Goal: Task Accomplishment & Management: Manage account settings

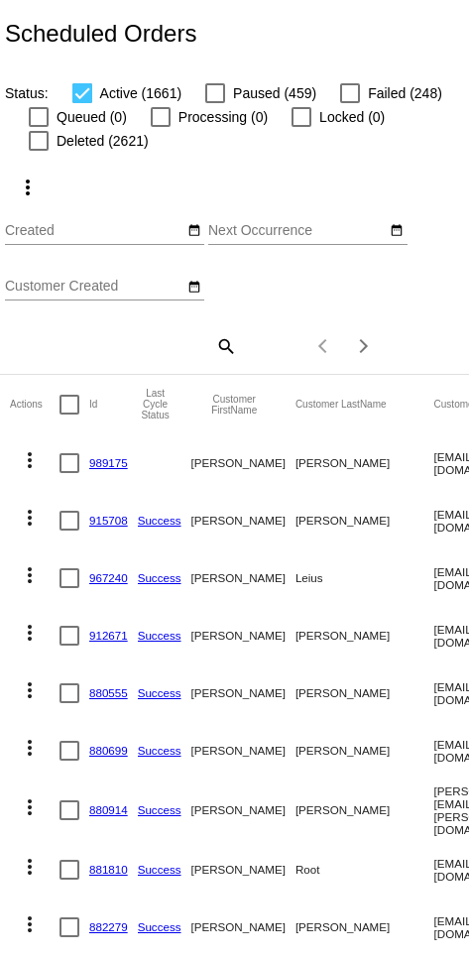
click at [134, 287] on input "Customer Created" at bounding box center [94, 287] width 178 height 16
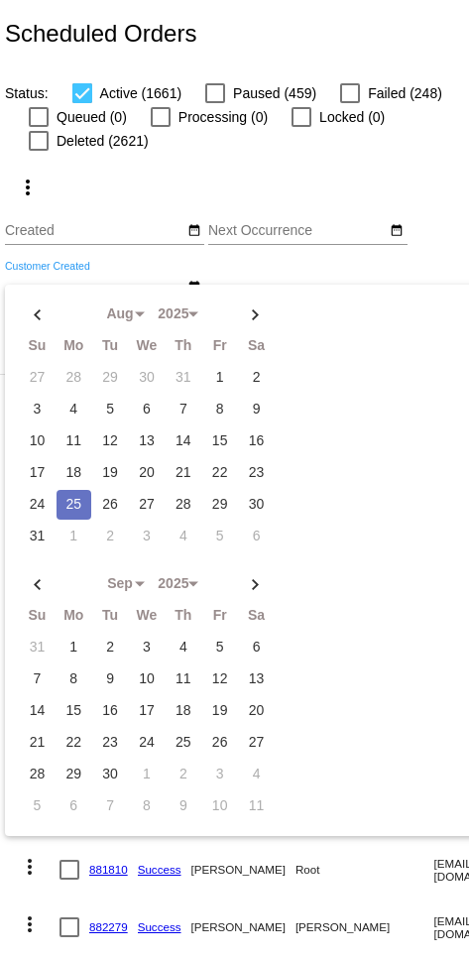
click at [215, 263] on div "Aug Jan Feb Mar Apr Su Mo Tu We Th" at bounding box center [307, 234] width 199 height 57
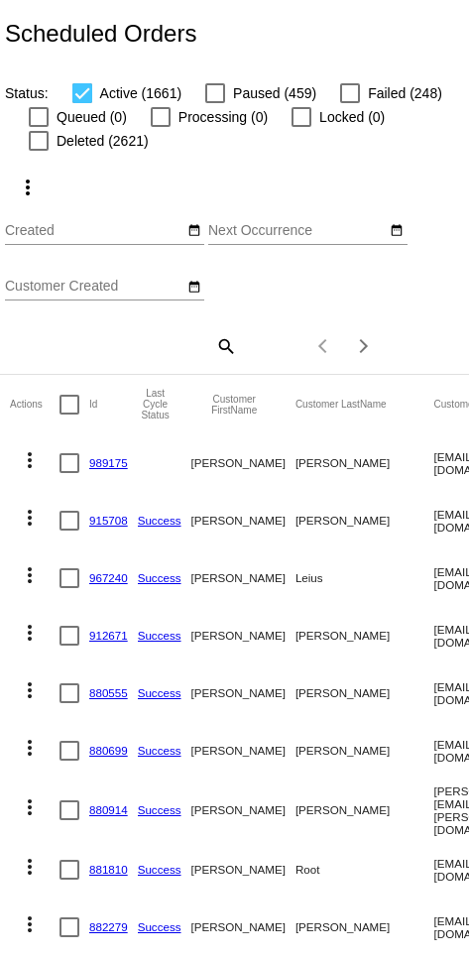
click at [215, 354] on mat-icon "search" at bounding box center [225, 345] width 24 height 31
click at [113, 344] on input "Search" at bounding box center [121, 343] width 232 height 16
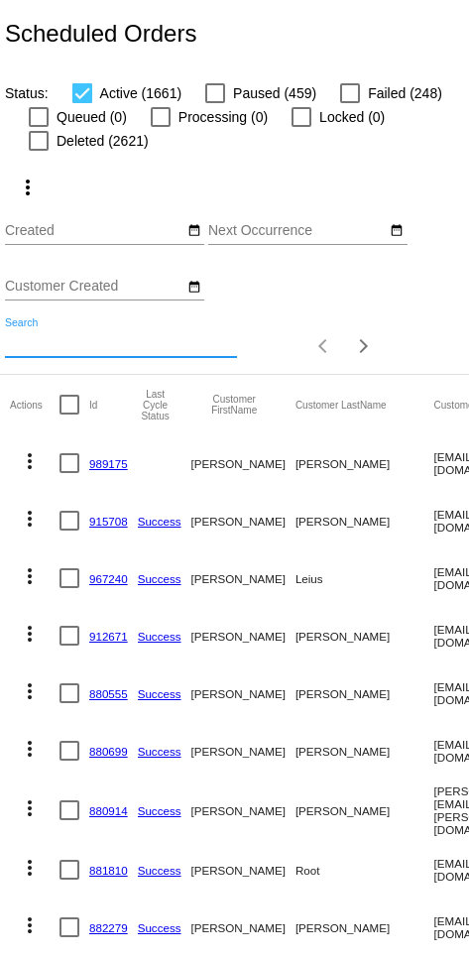
click at [91, 348] on input "Search" at bounding box center [121, 343] width 232 height 16
paste input "sxnpai.noodles@gmail.com"
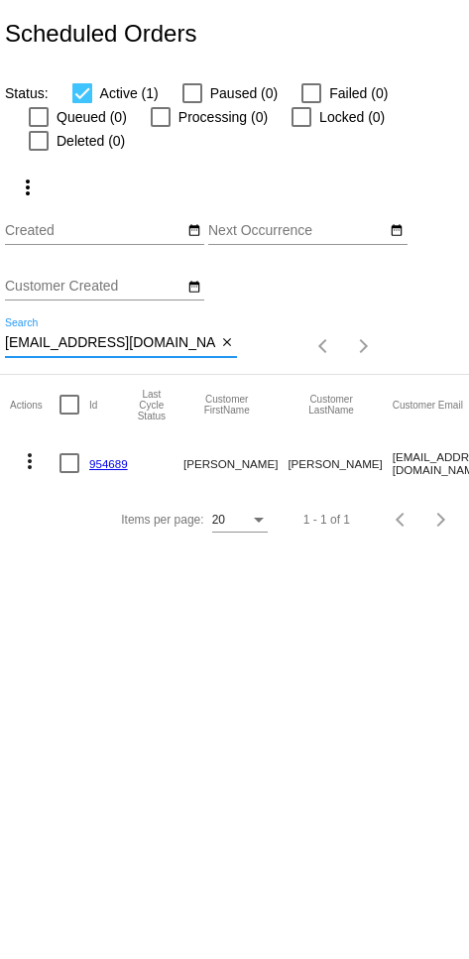
scroll to position [0, -1]
type input "sxnpai.noodles@gmail.com"
click at [29, 471] on mat-icon "more_vert" at bounding box center [30, 461] width 24 height 24
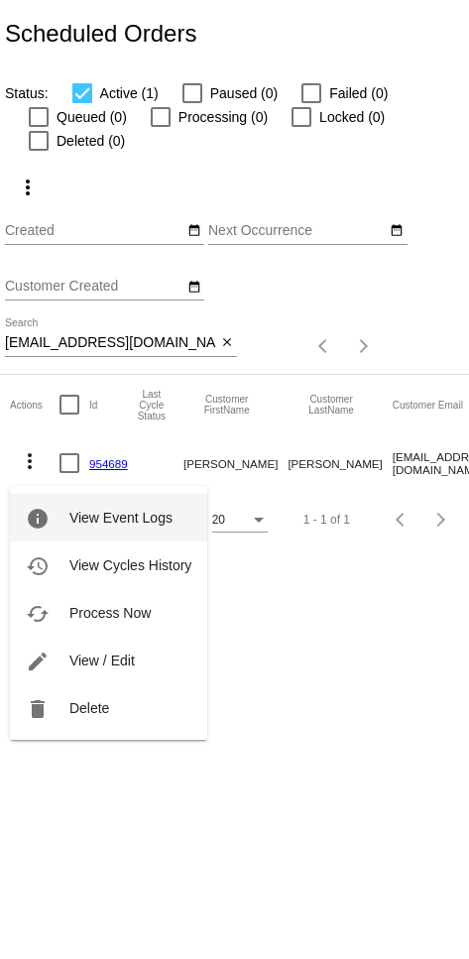
click at [114, 711] on button "delete Delete" at bounding box center [108, 708] width 197 height 48
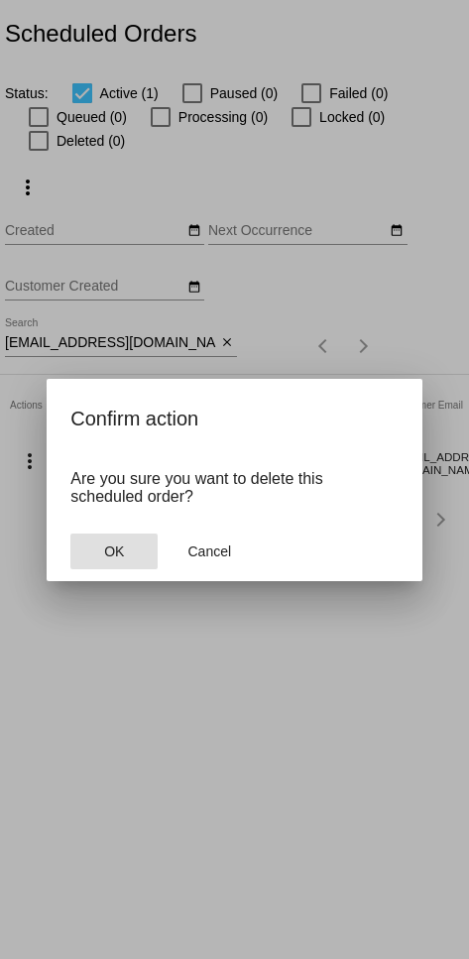
click at [103, 550] on button "OK" at bounding box center [113, 551] width 87 height 36
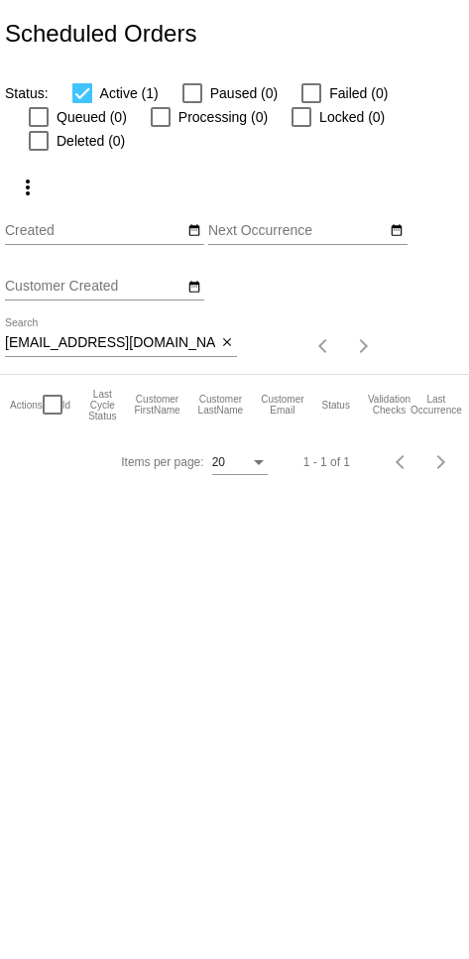
click at [215, 347] on mat-icon "close" at bounding box center [227, 343] width 14 height 16
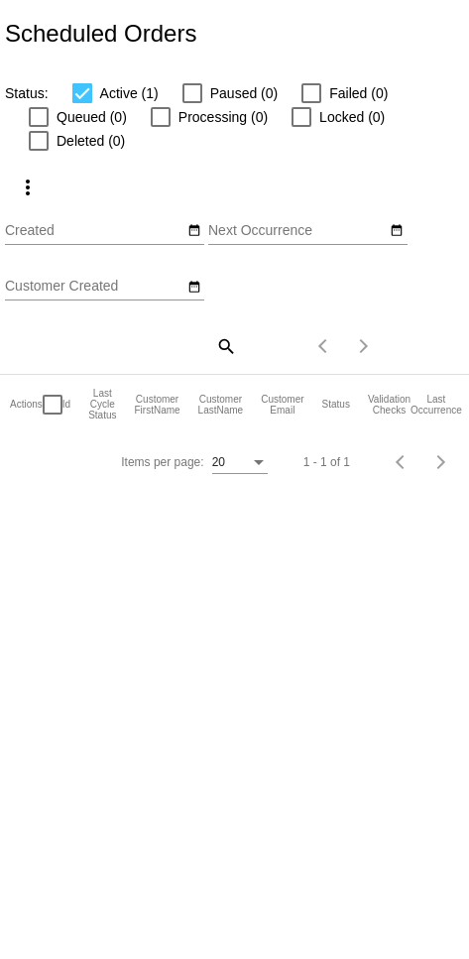
click at [215, 348] on mat-icon "search" at bounding box center [225, 345] width 24 height 31
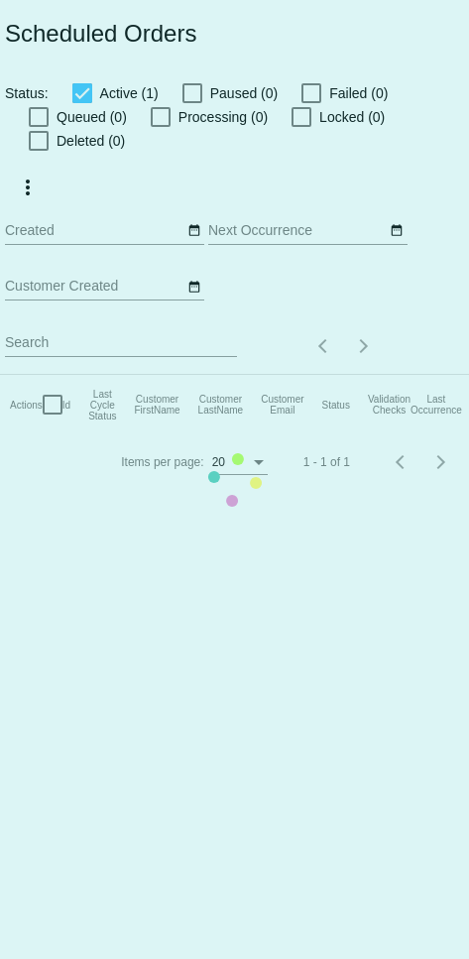
click at [119, 375] on mat-table "Actions Id Last Cycle Status Customer FirstName Customer LastName Customer Emai…" at bounding box center [431, 404] width 863 height 59
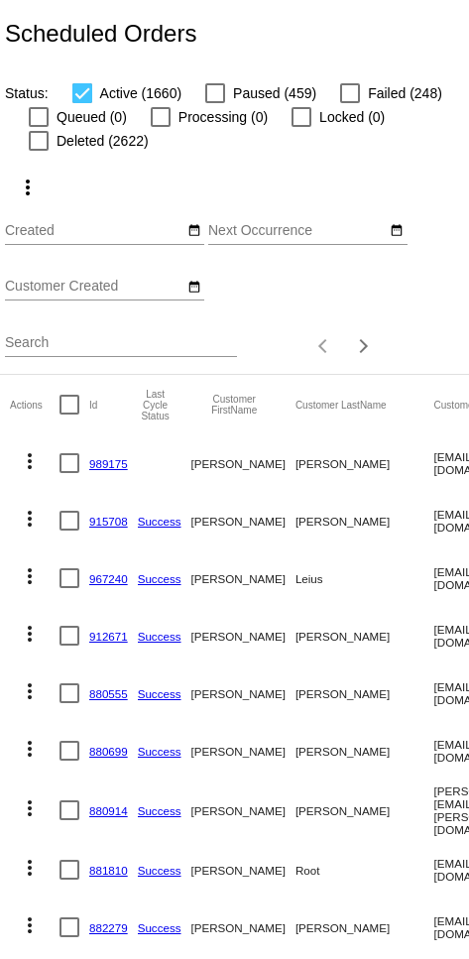
click at [142, 342] on input "Search" at bounding box center [121, 343] width 232 height 16
click at [119, 351] on input "Search" at bounding box center [121, 343] width 232 height 16
paste input "alaskadreaming236@gmail.com"
type input "alaskadreaming236@gmail.com"
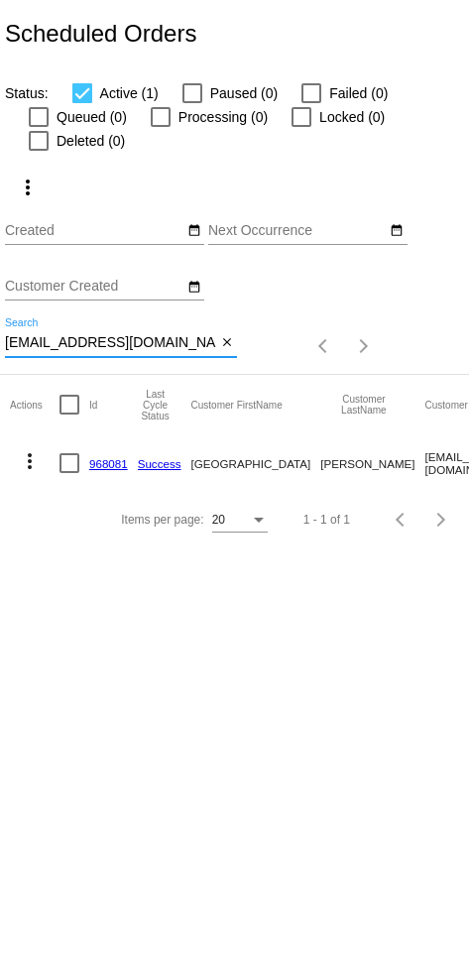
click at [169, 351] on input "alaskadreaming236@gmail.com" at bounding box center [110, 343] width 211 height 16
click at [215, 354] on button "close" at bounding box center [226, 343] width 21 height 21
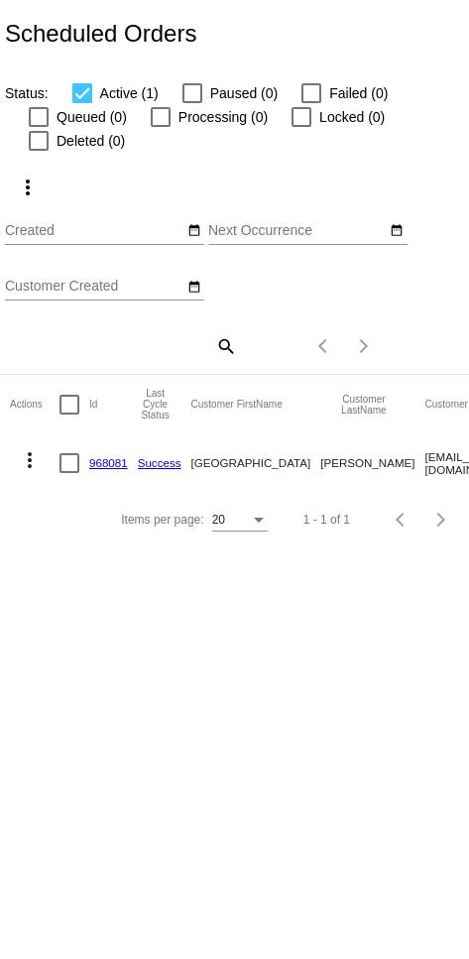
click at [215, 351] on mat-icon "search" at bounding box center [225, 345] width 24 height 31
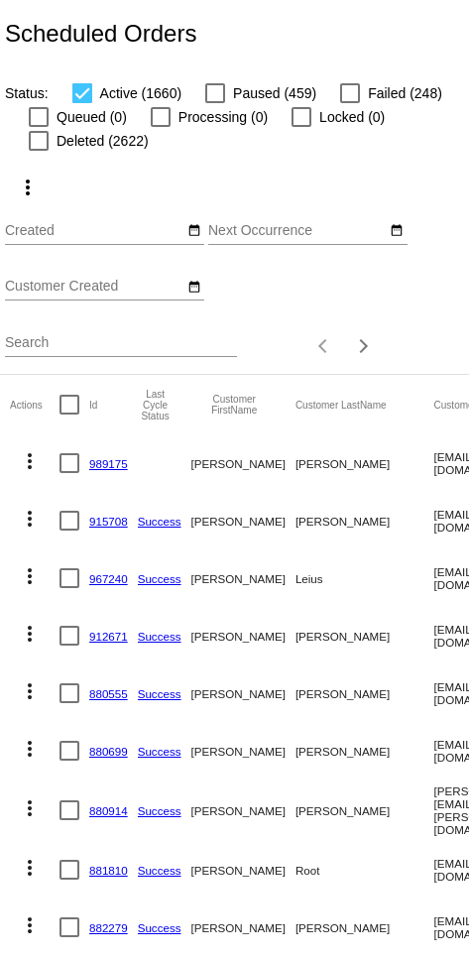
click at [191, 351] on input "Search" at bounding box center [121, 343] width 232 height 16
click at [125, 348] on input "Search" at bounding box center [121, 343] width 232 height 16
paste input "[EMAIL_ADDRESS][DOMAIN_NAME]"
type input "[EMAIL_ADDRESS][DOMAIN_NAME]"
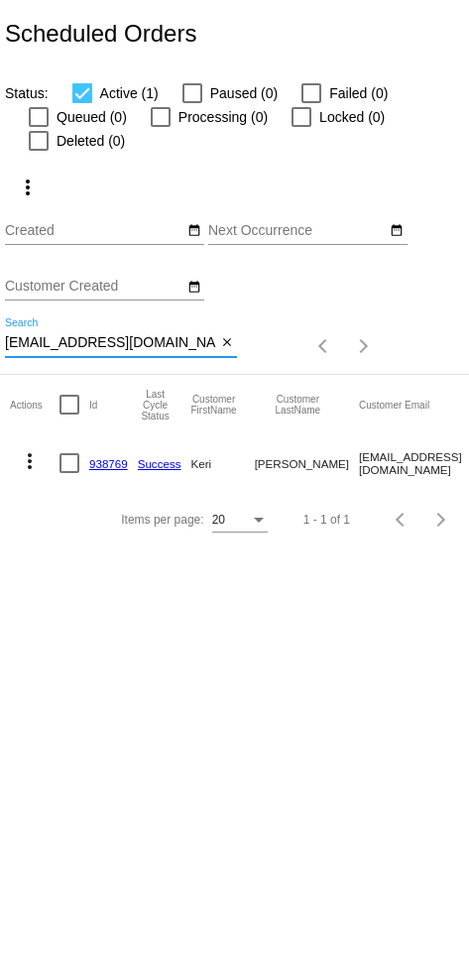
click at [126, 463] on link "938769" at bounding box center [108, 463] width 39 height 13
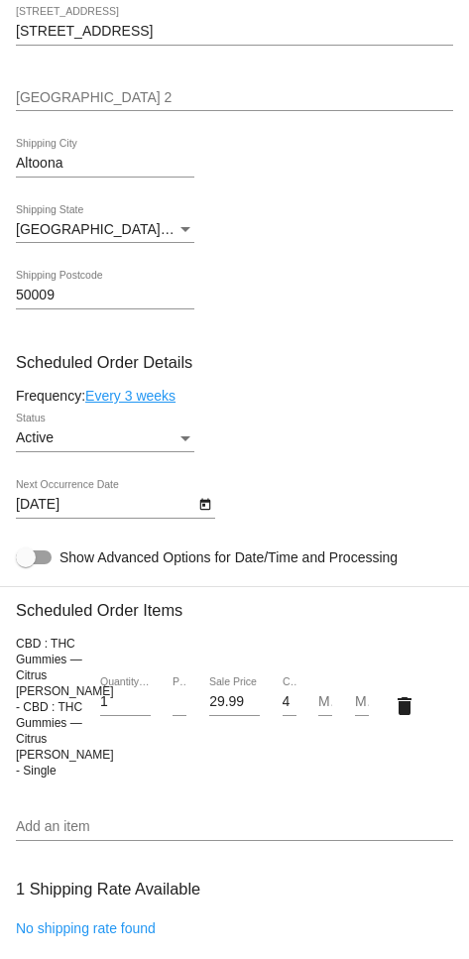
scroll to position [1074, 0]
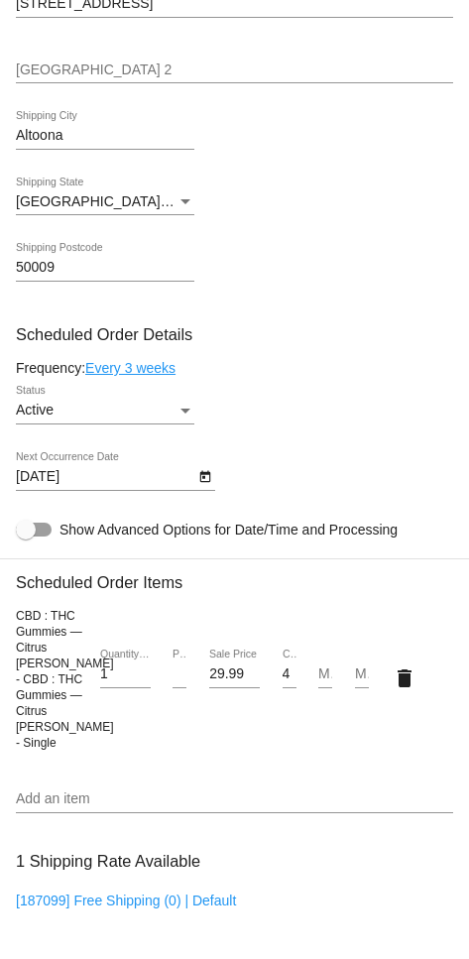
click at [173, 418] on div "Active" at bounding box center [96, 411] width 161 height 16
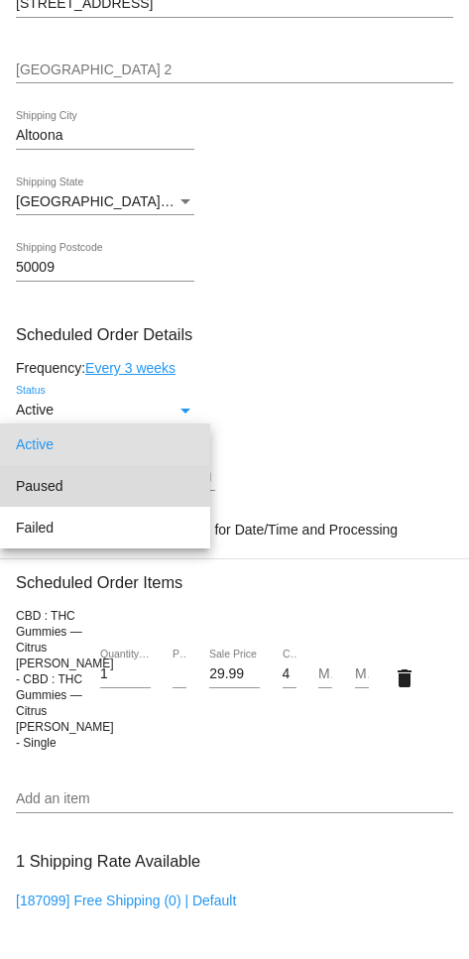
click at [143, 486] on span "Paused" at bounding box center [105, 486] width 178 height 42
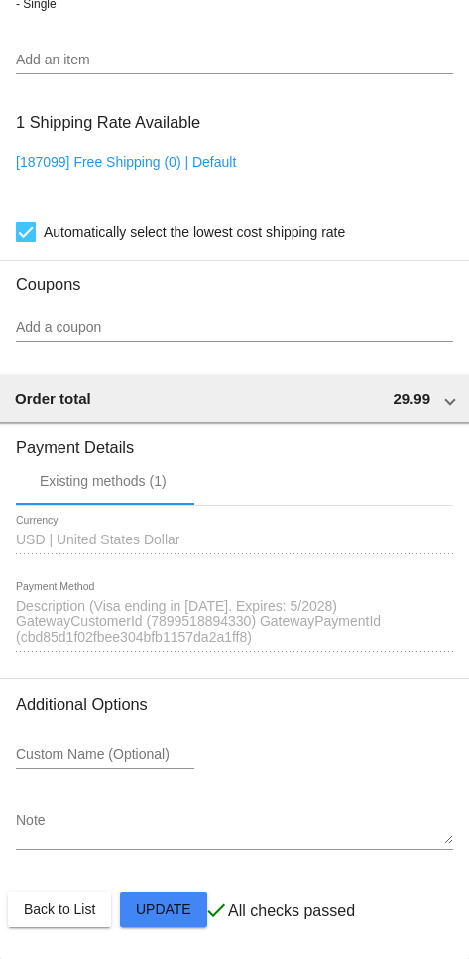
scroll to position [1841, 0]
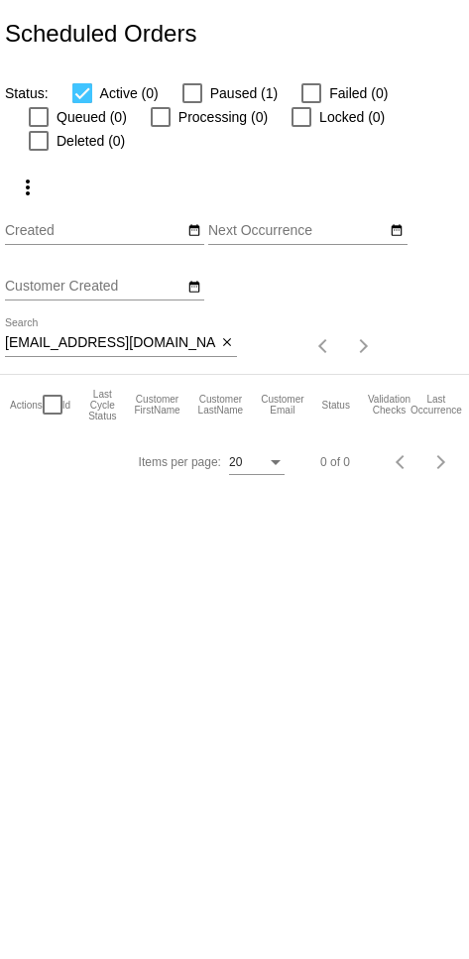
click at [225, 343] on span "close" at bounding box center [227, 342] width 14 height 16
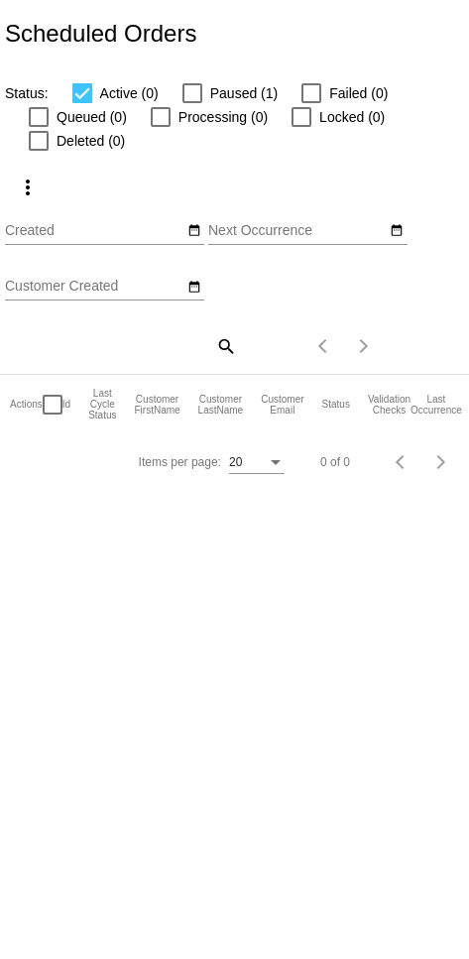
click at [228, 352] on mat-icon "search" at bounding box center [225, 345] width 24 height 31
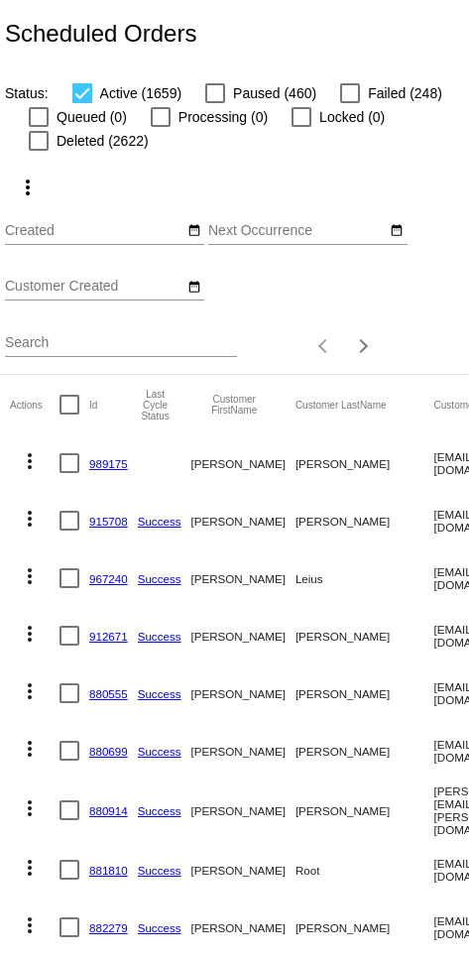
click at [145, 348] on input "Search" at bounding box center [121, 343] width 232 height 16
click at [113, 342] on input "Search" at bounding box center [121, 343] width 232 height 16
paste input "[EMAIL_ADDRESS][DOMAIN_NAME]"
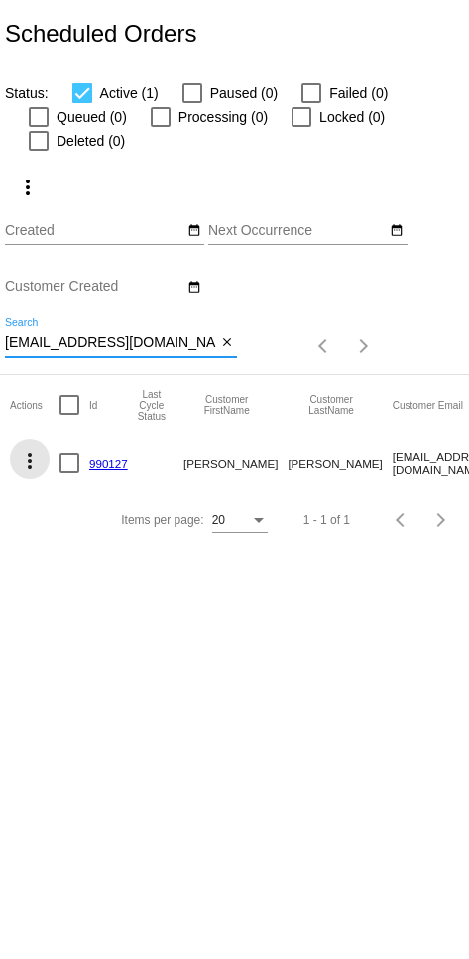
type input "[EMAIL_ADDRESS][DOMAIN_NAME]"
click at [27, 473] on mat-icon "more_vert" at bounding box center [30, 461] width 24 height 24
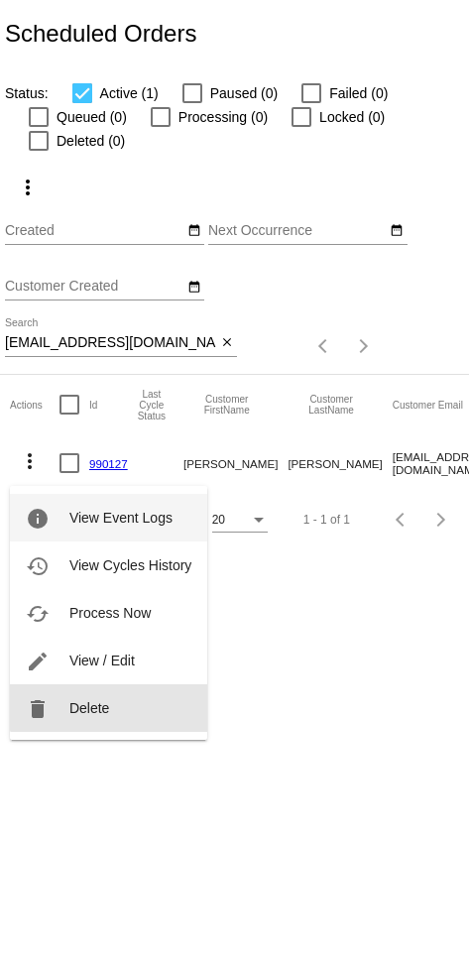
click at [131, 699] on button "delete Delete" at bounding box center [108, 708] width 197 height 48
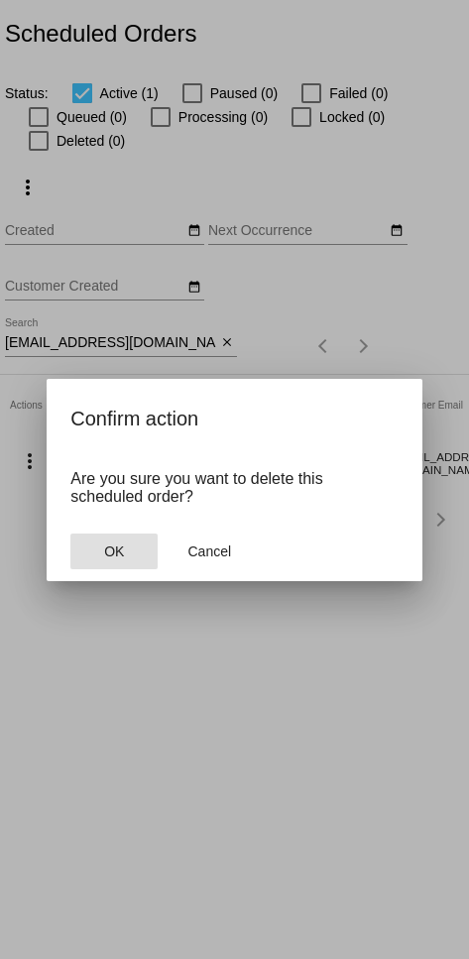
click at [123, 550] on span "OK" at bounding box center [114, 551] width 20 height 16
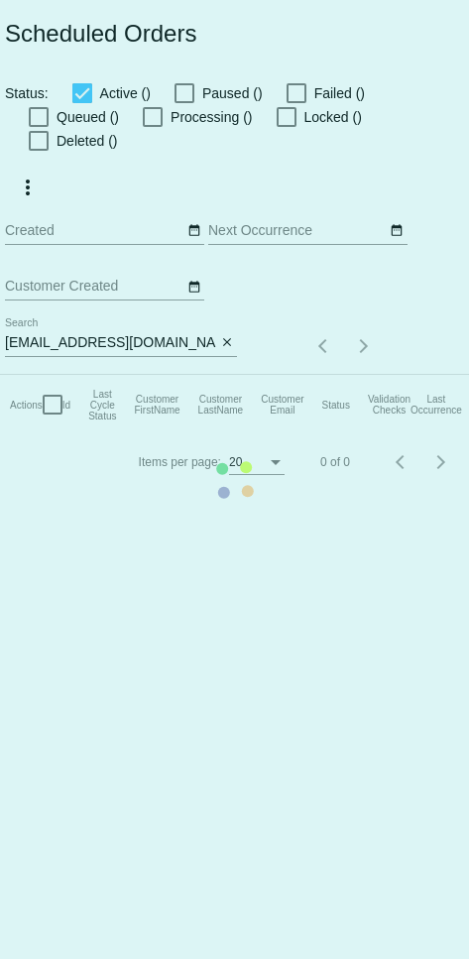
click at [232, 375] on mat-table "Actions Id Last Cycle Status Customer FirstName Customer LastName Customer Emai…" at bounding box center [431, 404] width 863 height 59
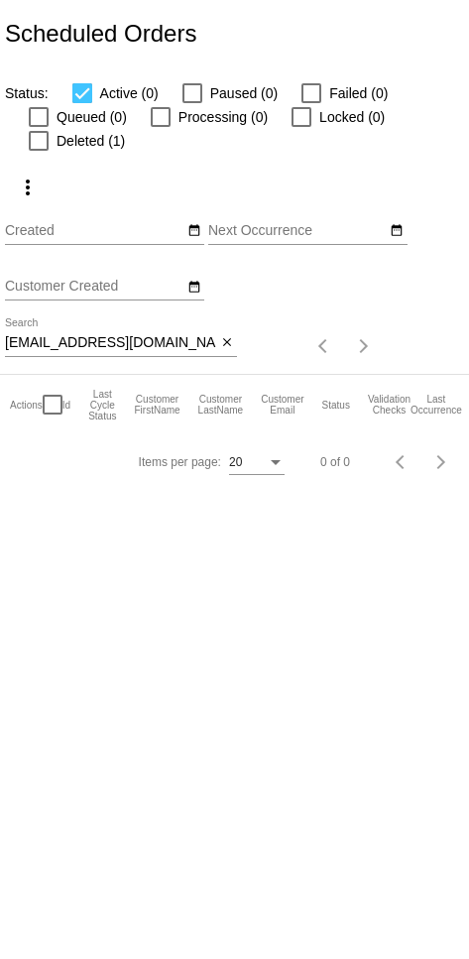
click at [225, 351] on mat-icon "close" at bounding box center [227, 343] width 14 height 16
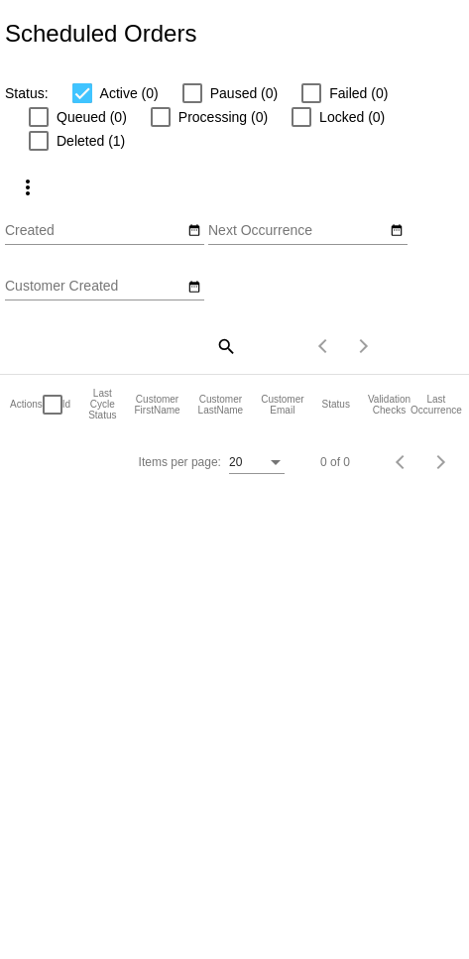
click at [224, 349] on mat-icon "search" at bounding box center [225, 345] width 24 height 31
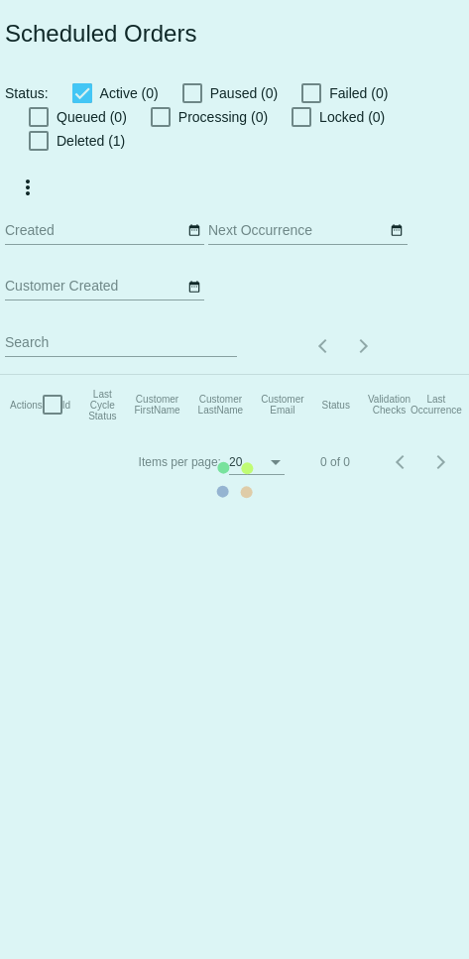
click at [155, 375] on mat-table "Actions Id Last Cycle Status Customer FirstName Customer LastName Customer Emai…" at bounding box center [431, 404] width 863 height 59
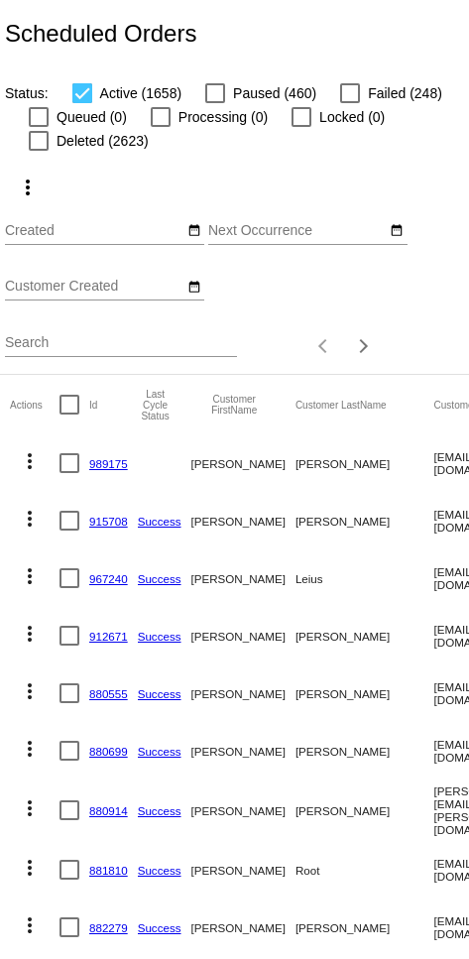
click at [172, 351] on input "Search" at bounding box center [121, 343] width 232 height 16
click at [125, 351] on input "Search" at bounding box center [121, 343] width 232 height 16
paste input "kb1volvoguy@msn.com"
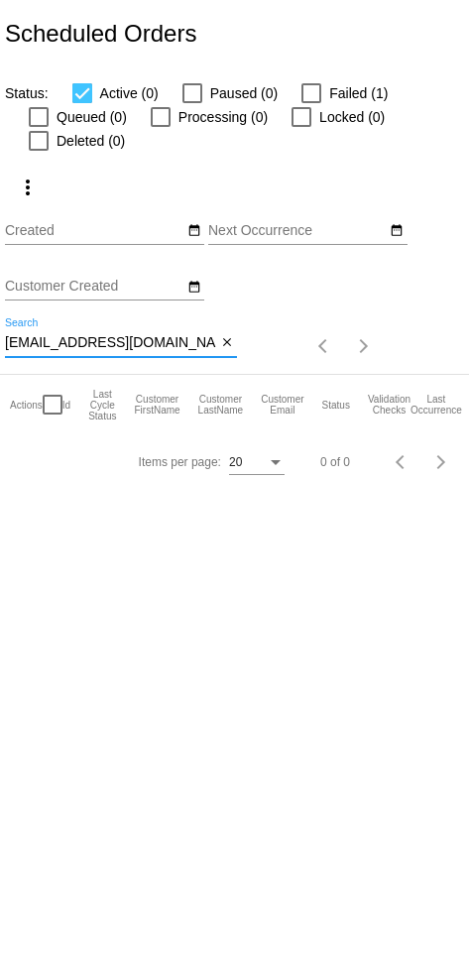
type input "kb1volvoguy@msn.com"
click at [331, 89] on span "Failed (1)" at bounding box center [358, 93] width 58 height 24
click at [311, 103] on input "Failed (1)" at bounding box center [310, 103] width 1 height 1
checkbox input "true"
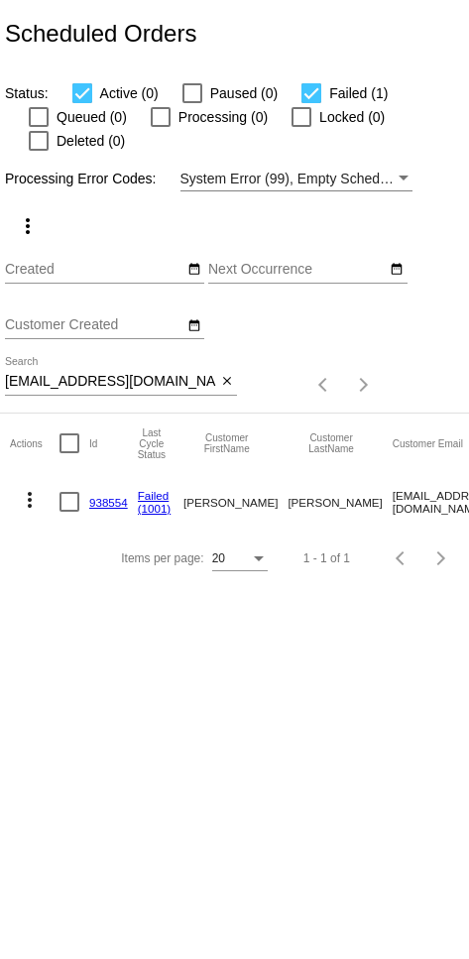
click at [36, 512] on mat-icon "more_vert" at bounding box center [30, 500] width 24 height 24
